Goal: Transaction & Acquisition: Download file/media

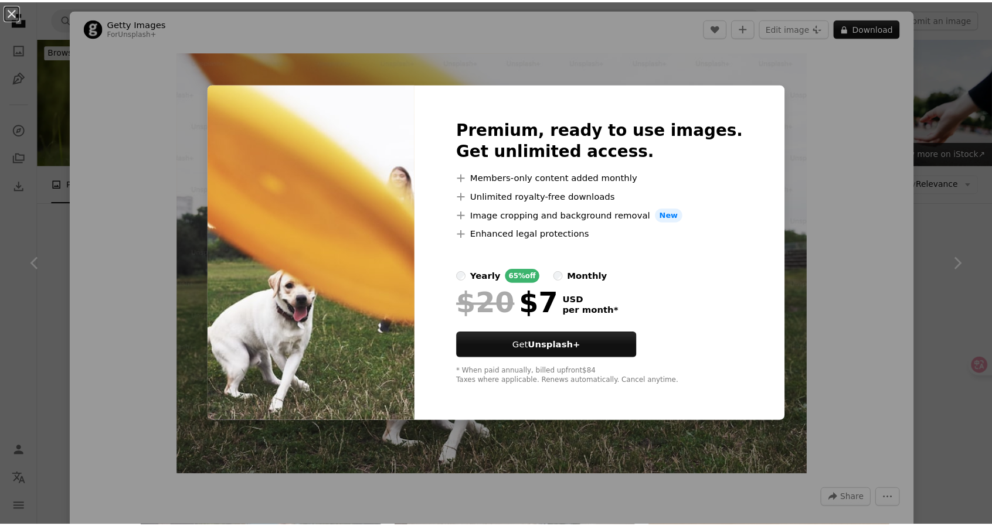
scroll to position [1930, 0]
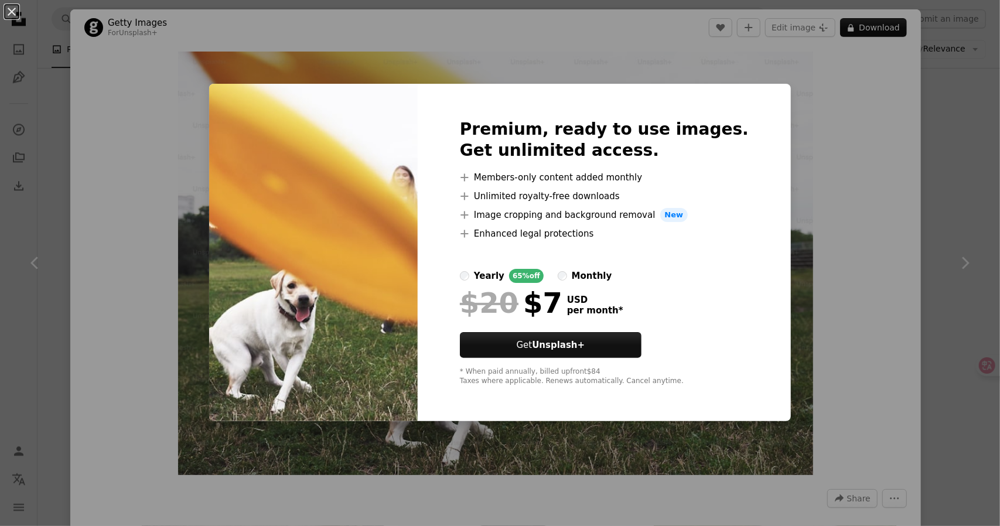
click at [829, 172] on div "An X shape Premium, ready to use images. Get unlimited access. A plus sign Memb…" at bounding box center [500, 263] width 1000 height 526
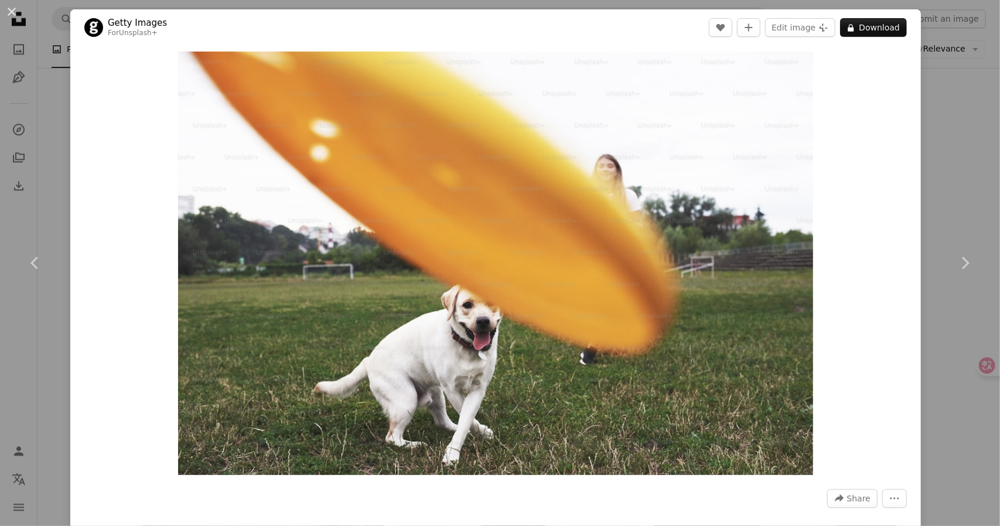
click at [28, 104] on div "An X shape Chevron left Chevron right Getty Images For Unsplash+ A heart A plus…" at bounding box center [500, 263] width 1000 height 526
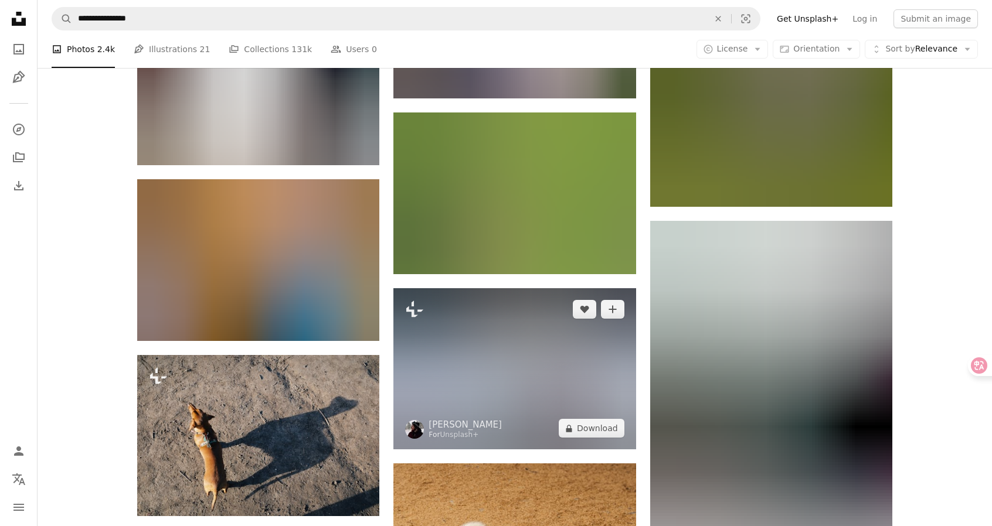
scroll to position [9900, 0]
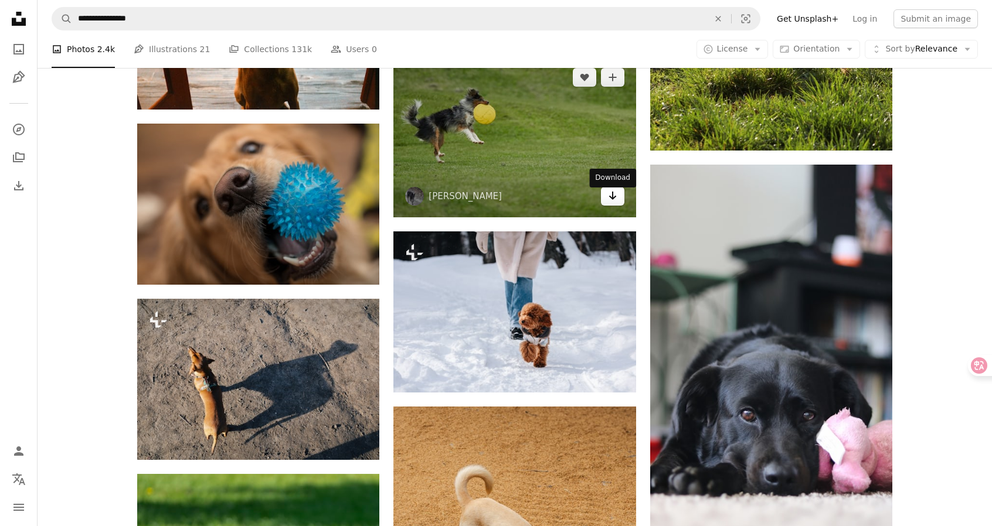
click at [614, 201] on icon "Arrow pointing down" at bounding box center [612, 196] width 9 height 14
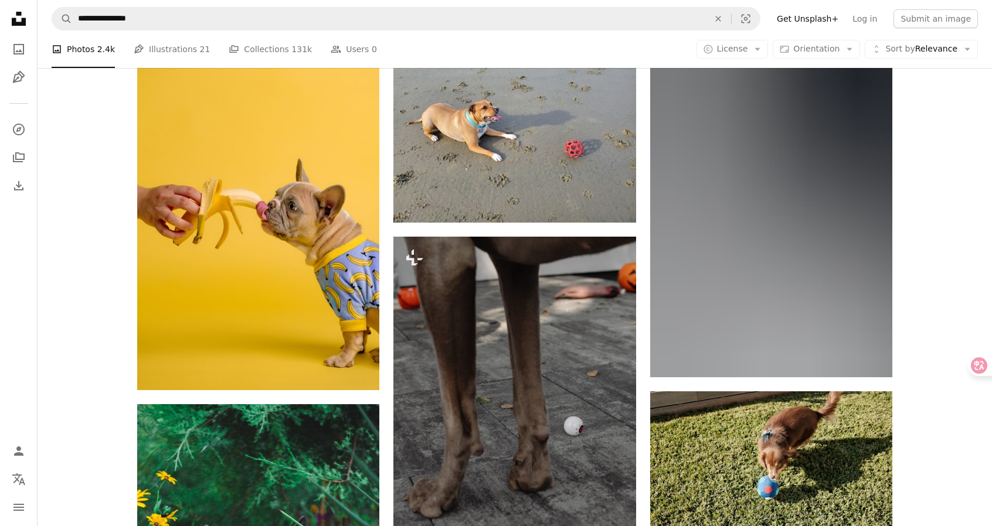
scroll to position [11014, 0]
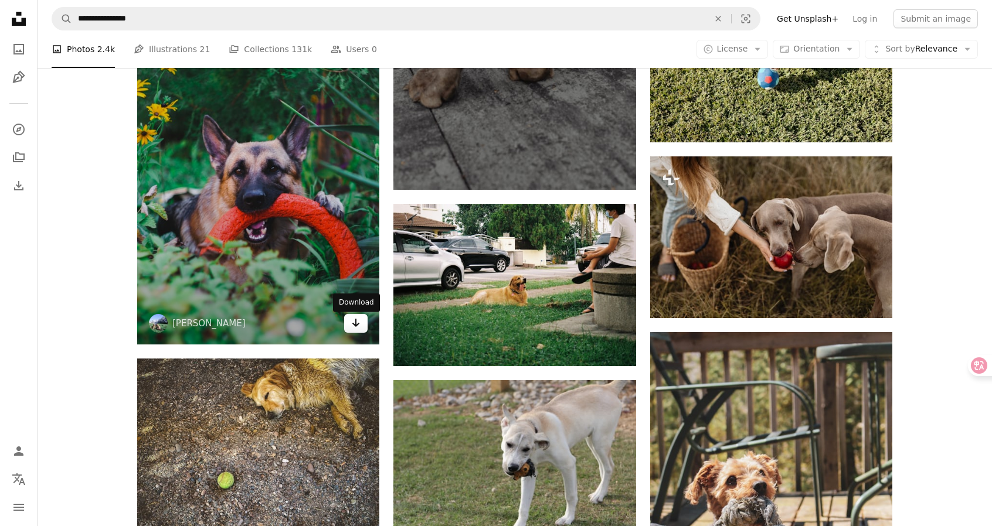
click at [352, 327] on icon "Arrow pointing down" at bounding box center [355, 323] width 9 height 14
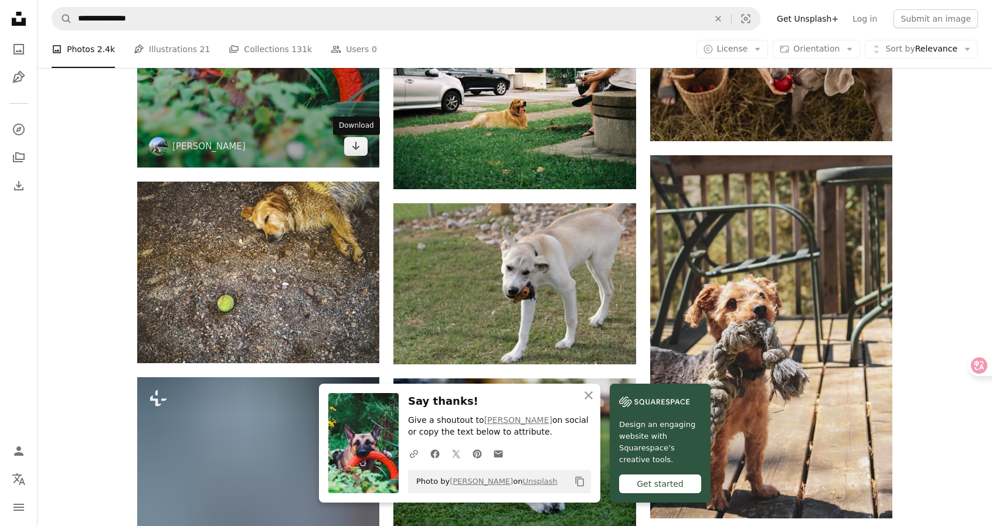
scroll to position [11072, 0]
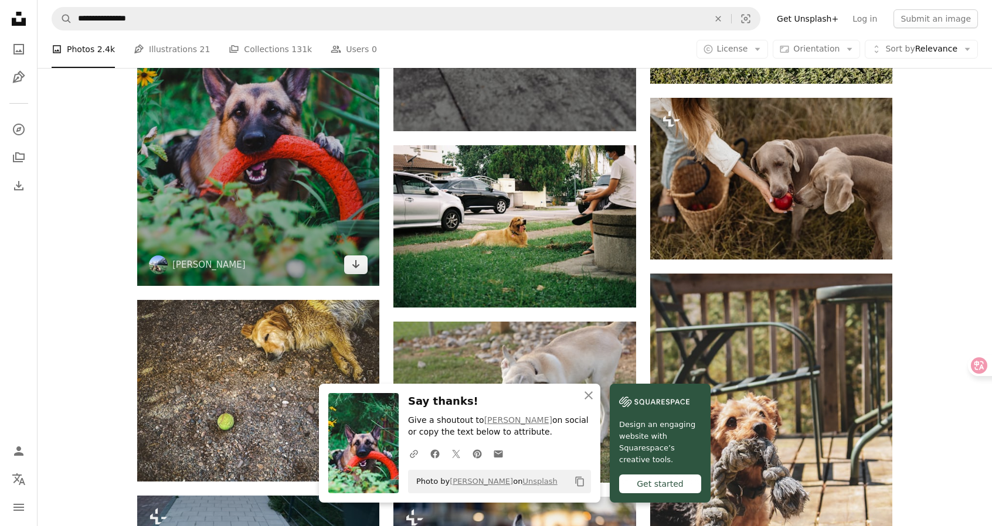
click at [309, 197] on img at bounding box center [258, 111] width 242 height 351
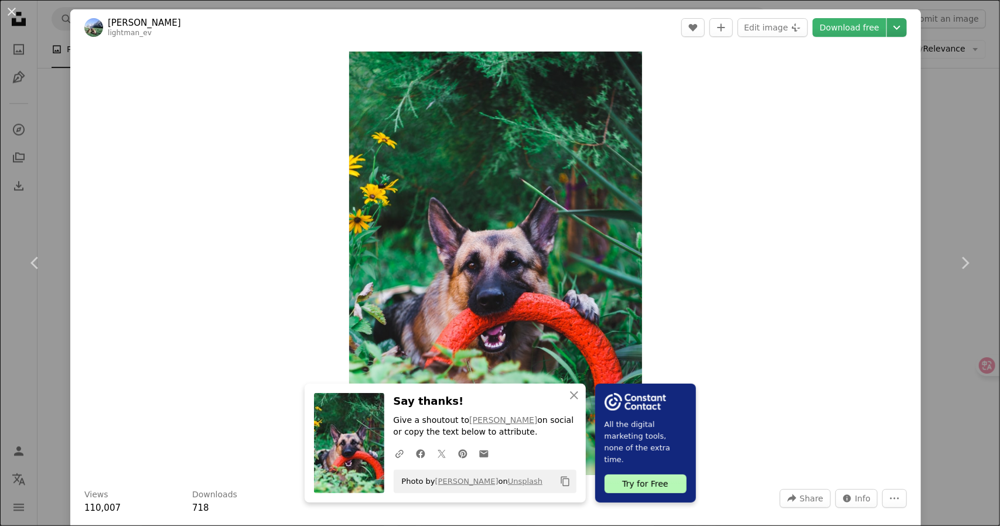
click at [895, 30] on icon "Chevron down" at bounding box center [897, 28] width 19 height 14
click at [838, 132] on span "( 2627 x 3804 )" at bounding box center [867, 129] width 58 height 9
click at [948, 122] on div "An X shape Chevron left Chevron right An X shape Close Say thanks! Give a shout…" at bounding box center [500, 263] width 1000 height 526
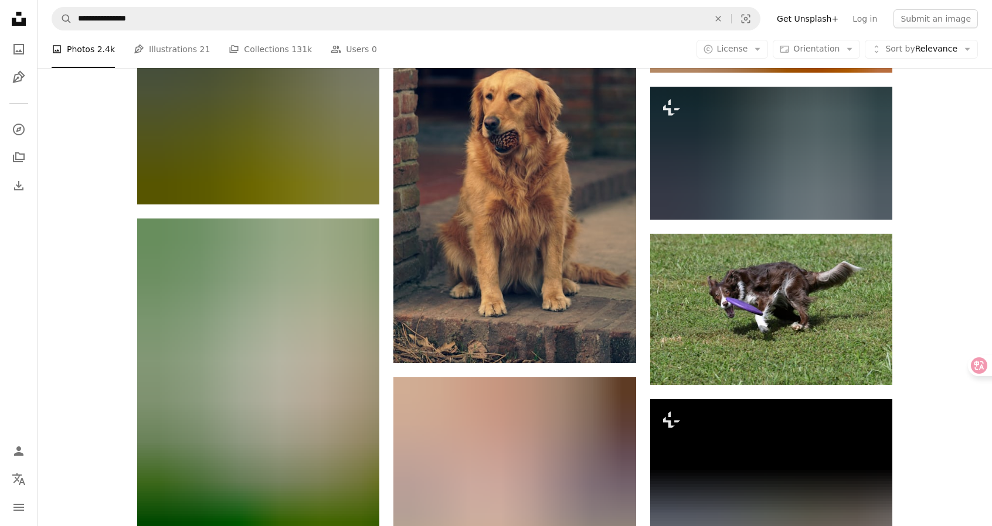
scroll to position [12772, 0]
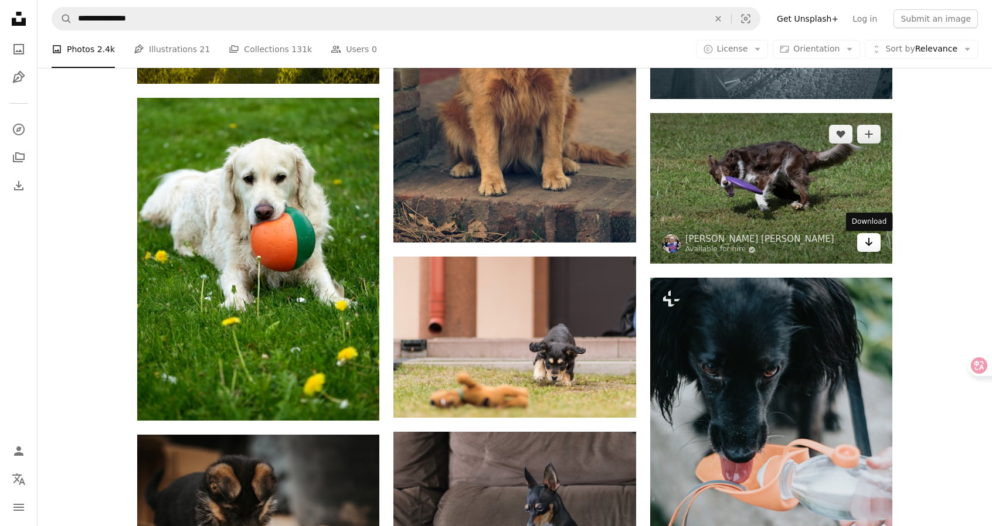
click at [871, 246] on icon "Download" at bounding box center [869, 242] width 8 height 8
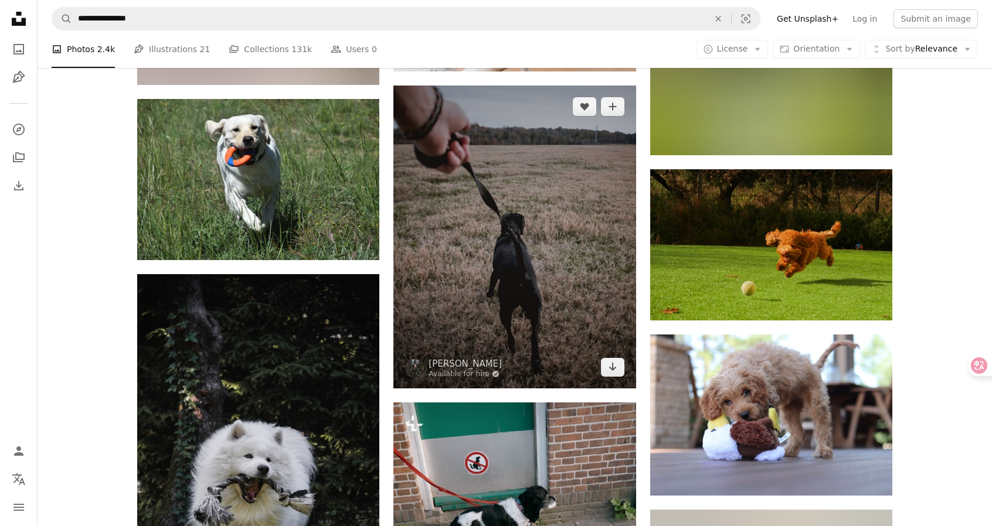
scroll to position [15526, 0]
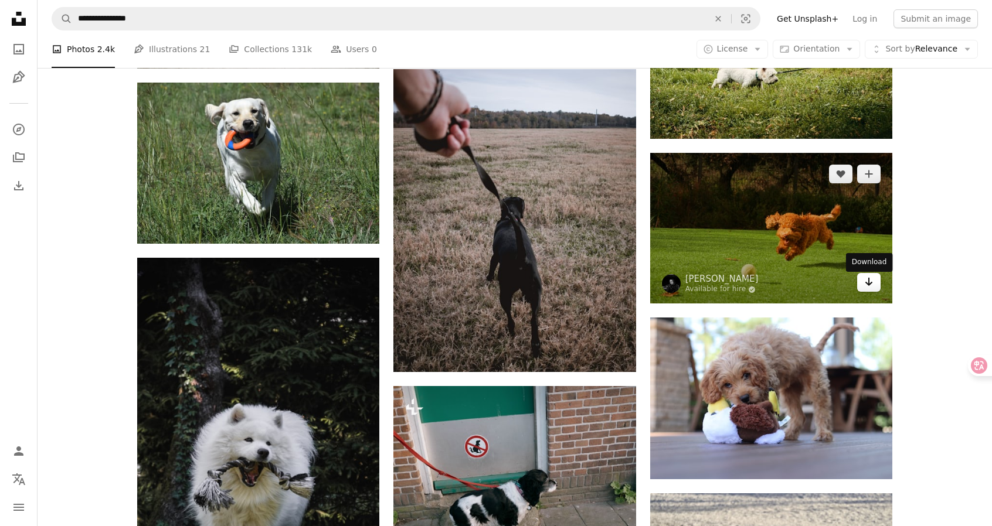
click at [872, 289] on icon "Arrow pointing down" at bounding box center [868, 282] width 9 height 14
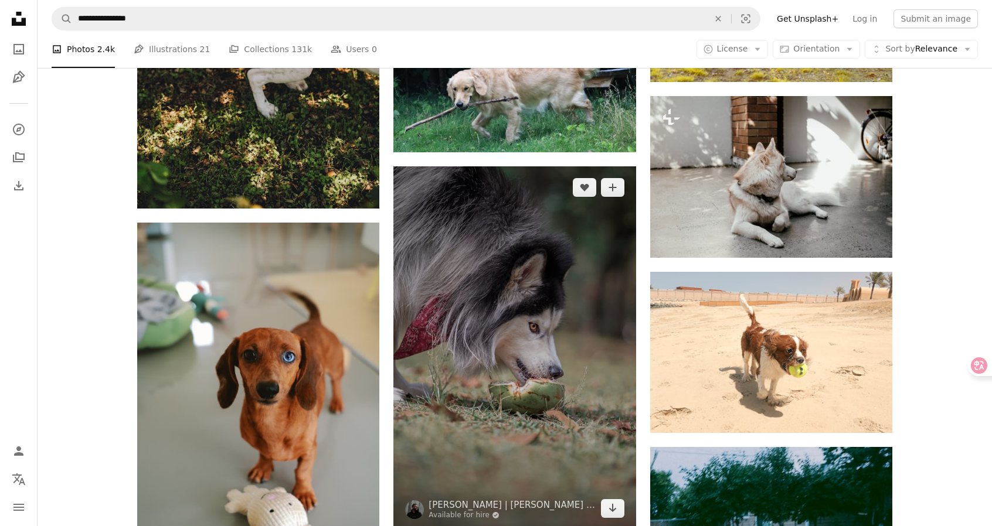
scroll to position [29942, 0]
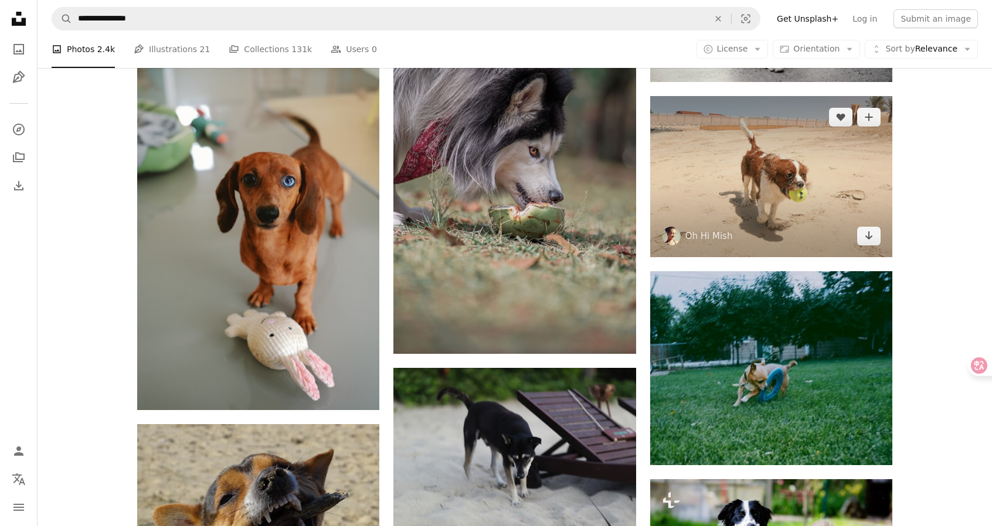
click at [694, 175] on img at bounding box center [771, 176] width 242 height 161
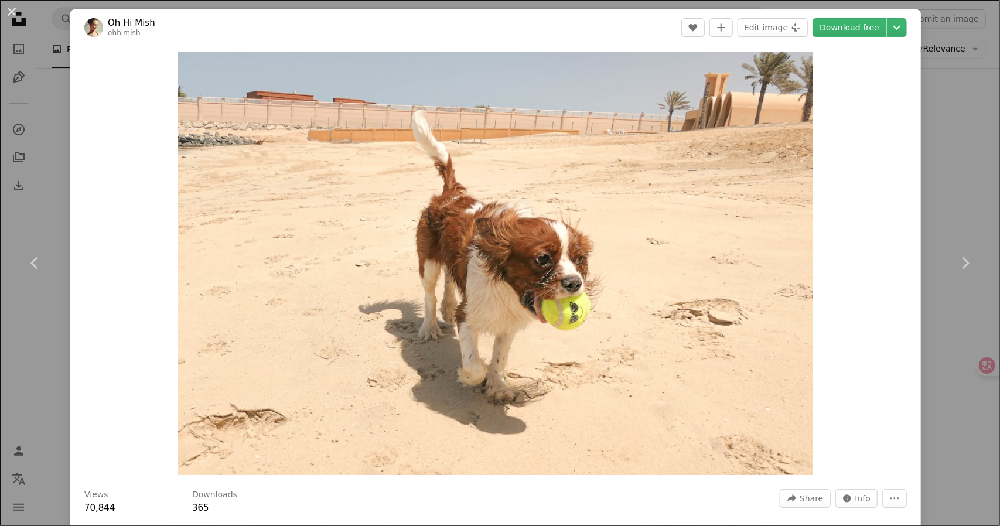
click at [946, 96] on div "An X shape Chevron left Chevron right Oh Hi [PERSON_NAME] A heart A plus sign E…" at bounding box center [500, 263] width 1000 height 526
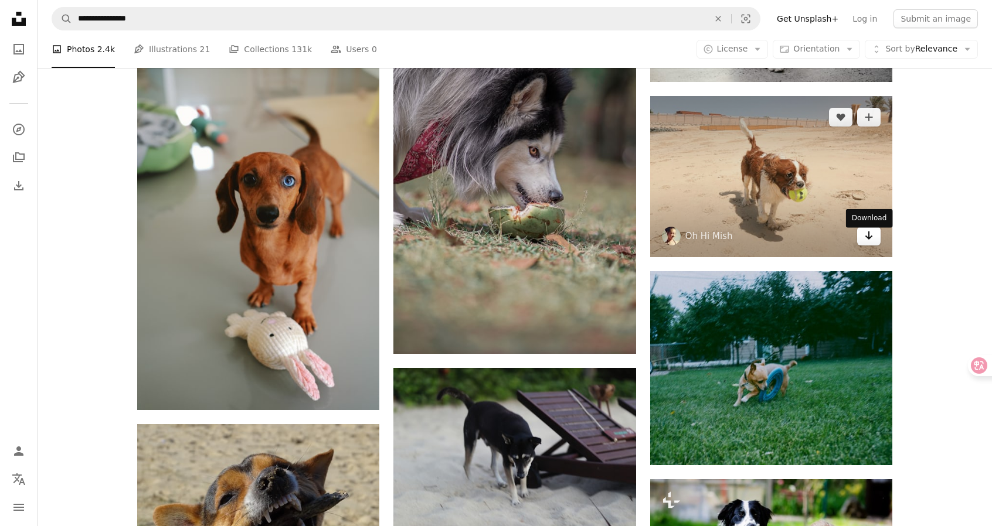
click at [870, 243] on icon "Arrow pointing down" at bounding box center [868, 236] width 9 height 14
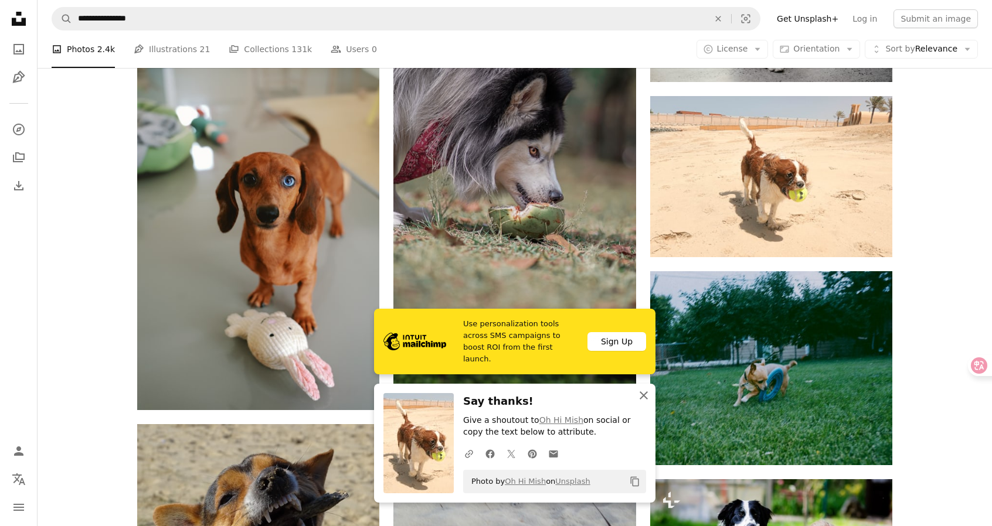
click at [642, 392] on icon "An X shape" at bounding box center [643, 396] width 14 height 14
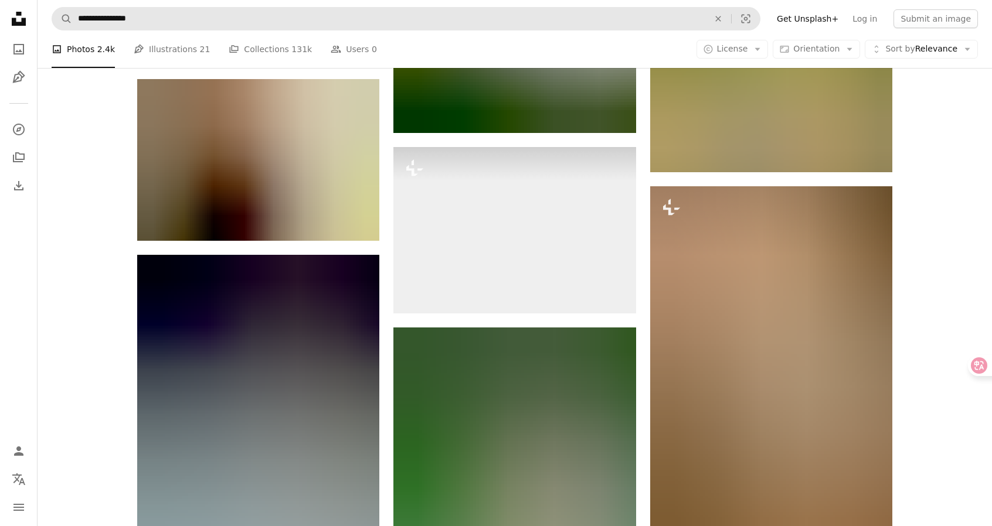
scroll to position [33107, 0]
